Goal: Check status: Check status

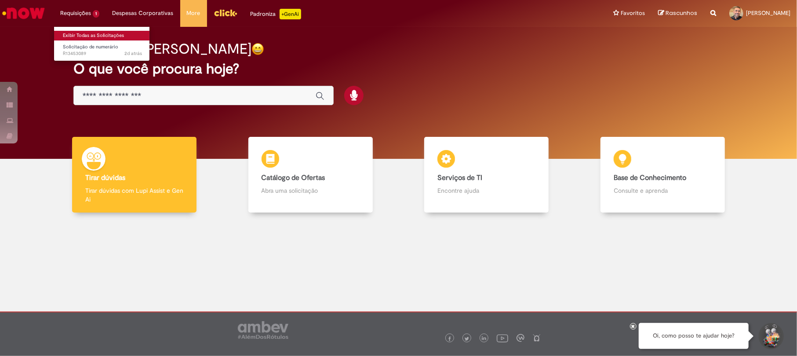
click at [77, 34] on link "Exibir Todas as Solicitações" at bounding box center [102, 36] width 97 height 10
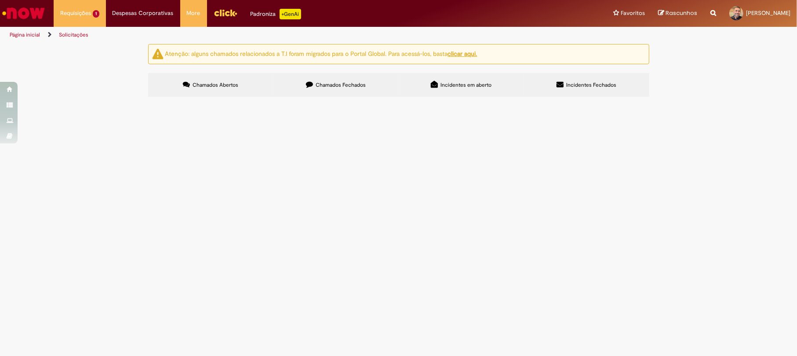
click at [0, 0] on span "Aberto" at bounding box center [0, 0] width 0 height 0
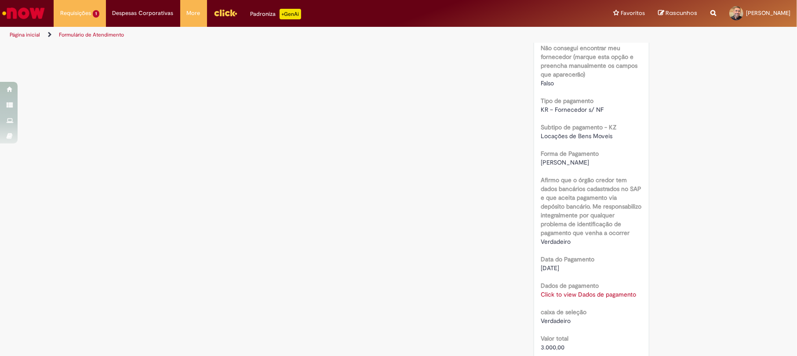
scroll to position [645, 0]
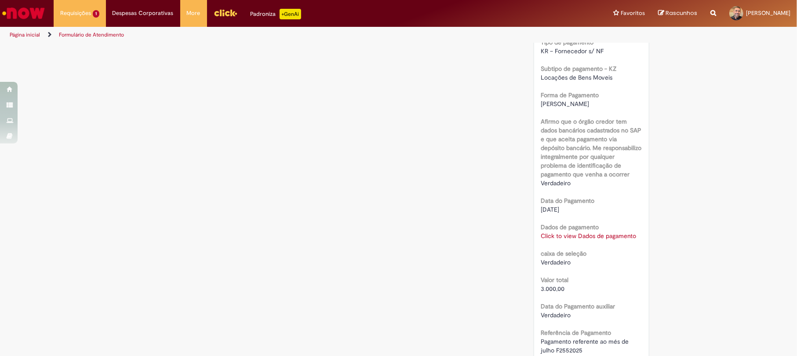
click at [563, 232] on link "Click to view Dados de pagamento" at bounding box center [588, 236] width 95 height 8
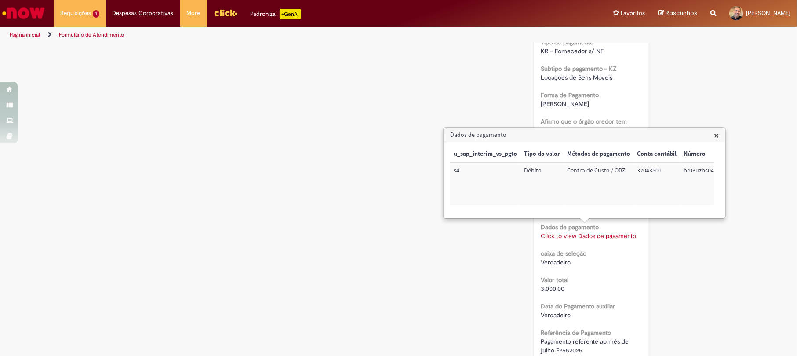
click at [715, 135] on span "×" at bounding box center [716, 135] width 5 height 12
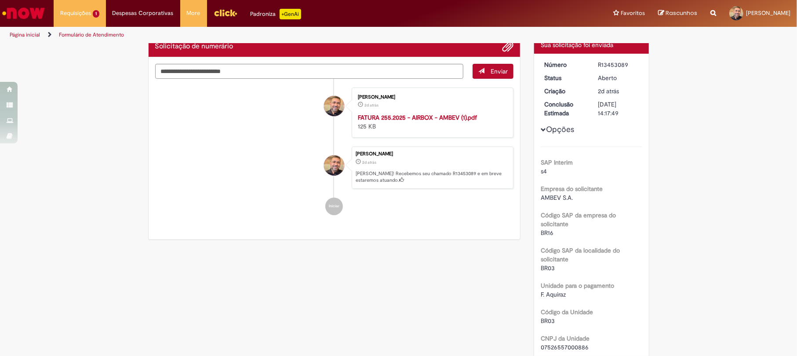
scroll to position [0, 0]
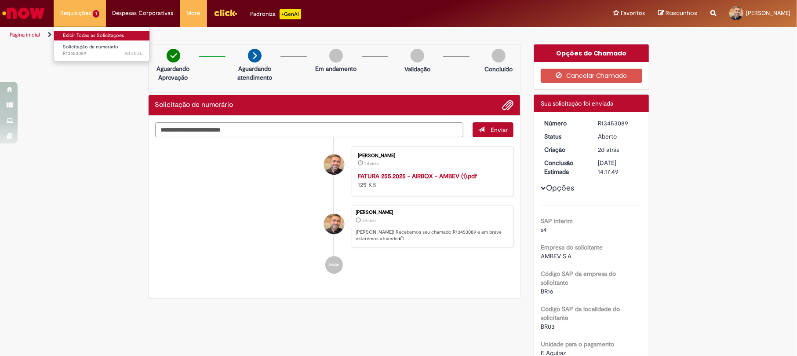
click at [79, 36] on link "Exibir Todas as Solicitações" at bounding box center [102, 36] width 97 height 10
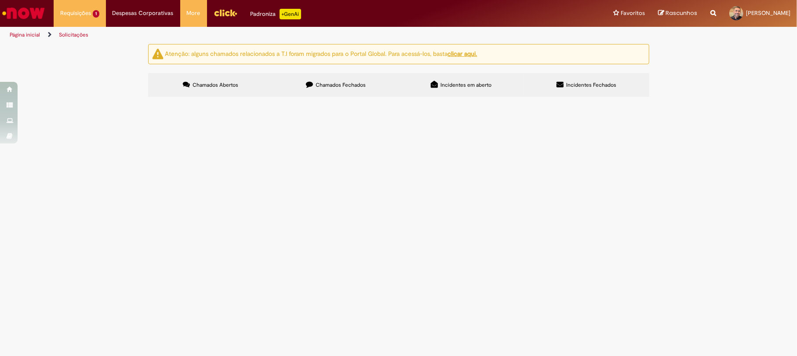
click at [359, 83] on span "Chamados Fechados" at bounding box center [341, 84] width 50 height 7
click at [0, 0] on span "Solucionado" at bounding box center [0, 0] width 0 height 0
